Goal: Task Accomplishment & Management: Complete application form

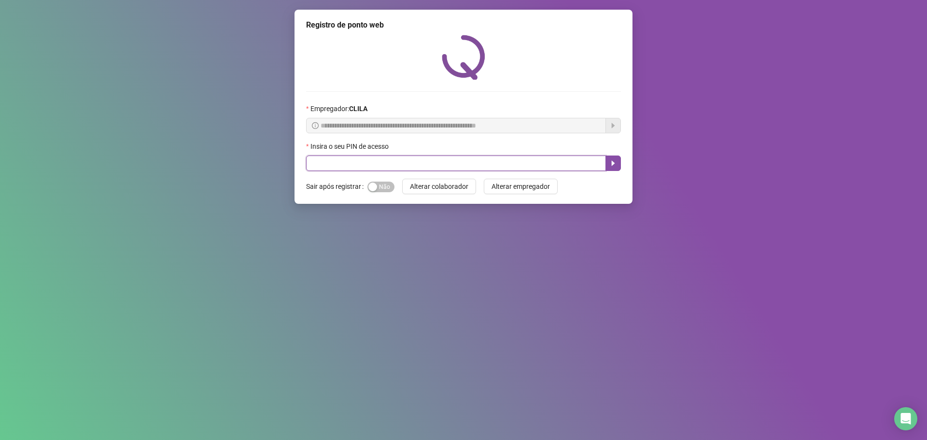
click at [356, 161] on input "text" at bounding box center [456, 162] width 300 height 15
type input "*****"
click at [614, 166] on icon "caret-right" at bounding box center [613, 163] width 8 height 8
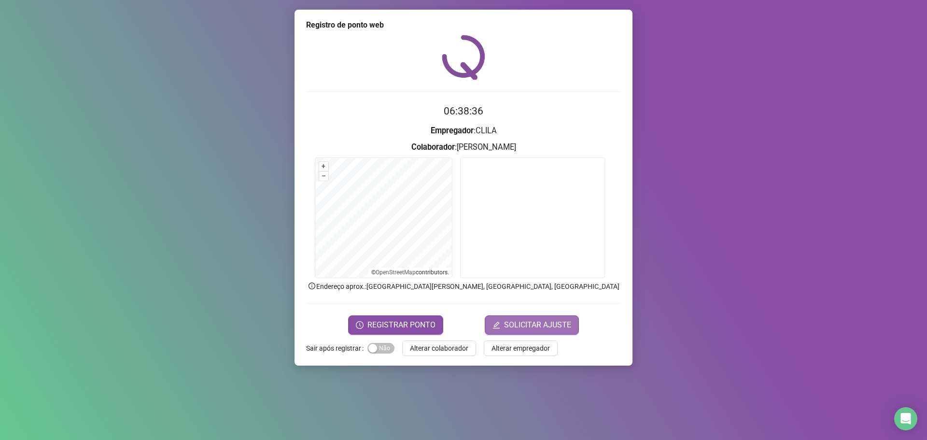
click at [554, 328] on span "SOLICITAR AJUSTE" at bounding box center [537, 325] width 67 height 12
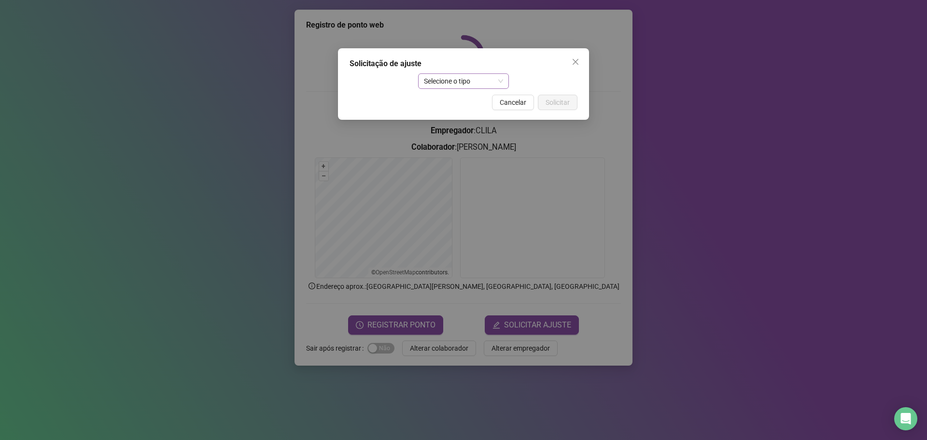
click at [501, 83] on span "Selecione o tipo" at bounding box center [464, 81] width 80 height 14
click at [479, 100] on div "Ajuste manual" at bounding box center [464, 100] width 76 height 11
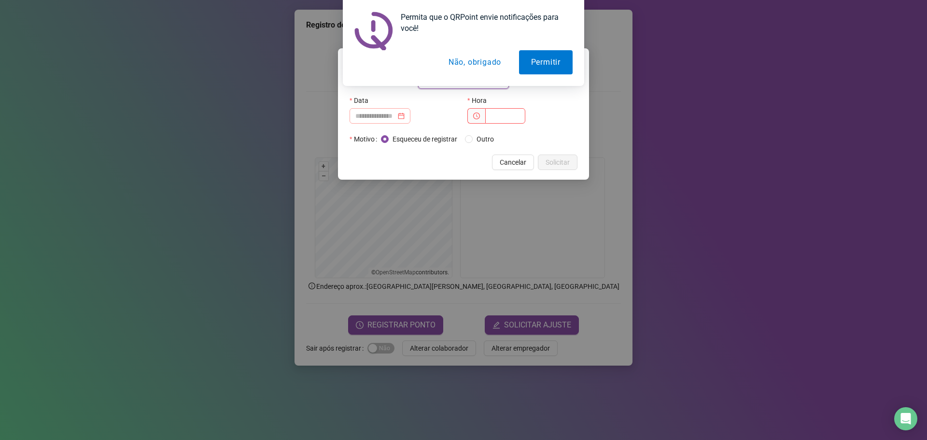
click at [405, 115] on div at bounding box center [379, 116] width 49 height 11
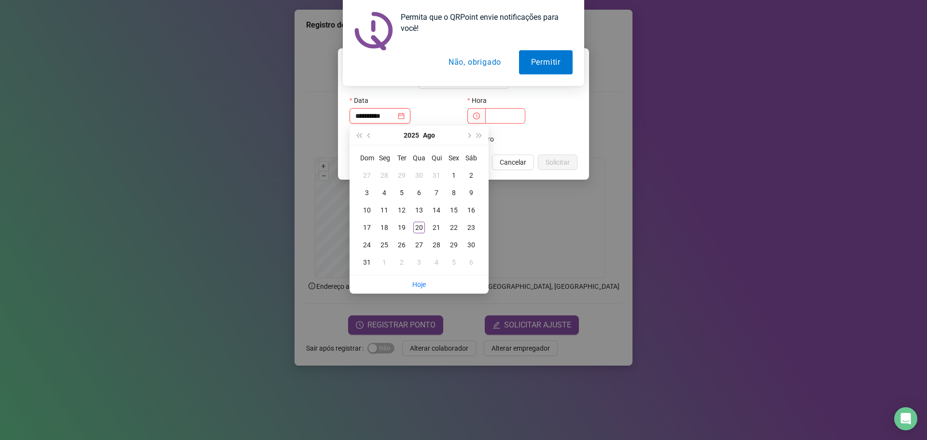
type input "**********"
click at [403, 230] on div "19" at bounding box center [402, 228] width 12 height 12
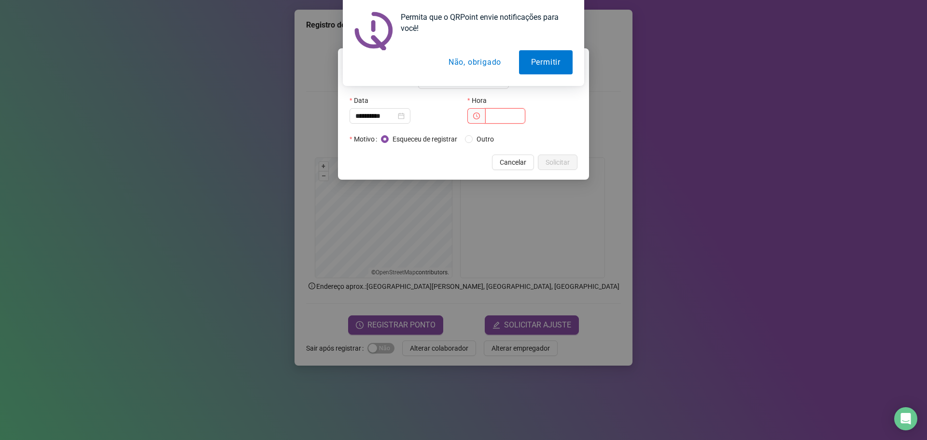
click at [495, 118] on input "text" at bounding box center [505, 115] width 40 height 15
click at [475, 116] on icon "clock-circle" at bounding box center [476, 116] width 7 height 7
click at [508, 116] on input "text" at bounding box center [505, 115] width 40 height 15
type input "*****"
click at [559, 162] on span "Solicitar" at bounding box center [558, 162] width 24 height 11
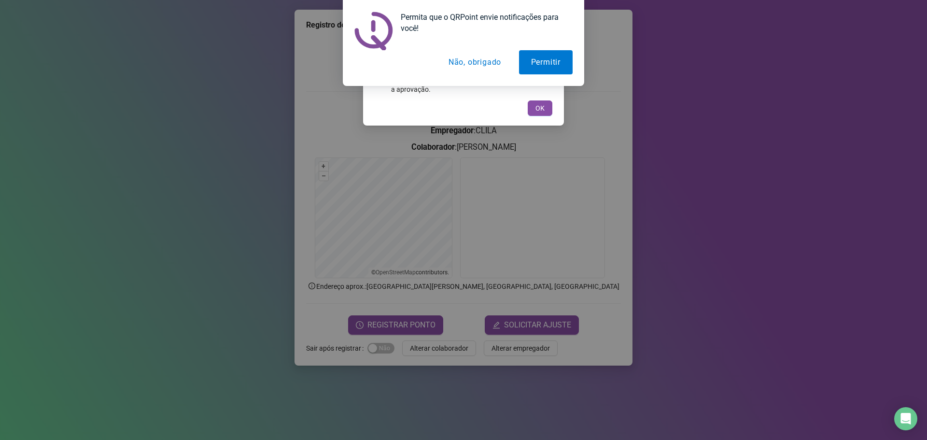
click at [487, 64] on button "Não, obrigado" at bounding box center [475, 62] width 77 height 24
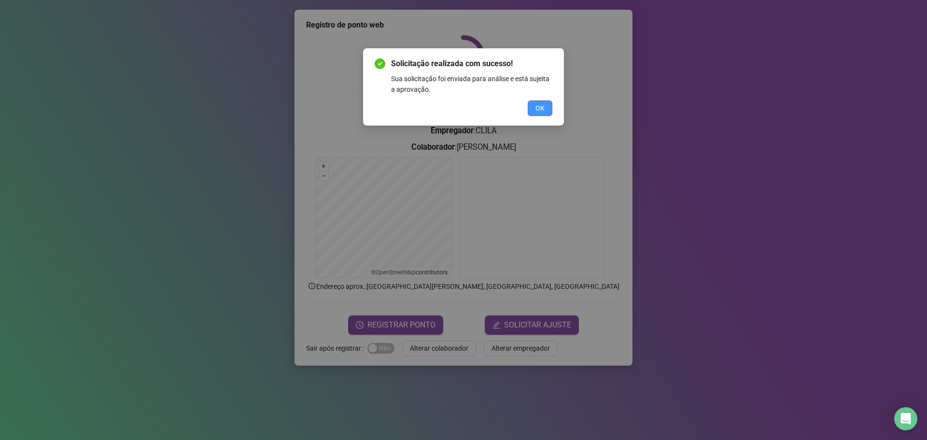
click at [542, 109] on span "OK" at bounding box center [539, 108] width 9 height 11
